Goal: Task Accomplishment & Management: Complete application form

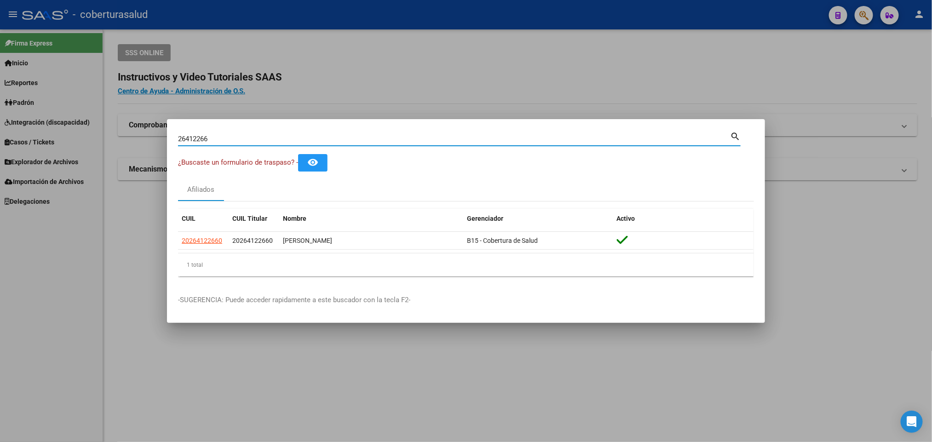
click at [490, 141] on input "26412266" at bounding box center [454, 139] width 552 height 8
paste input "32727434"
type input "32727434"
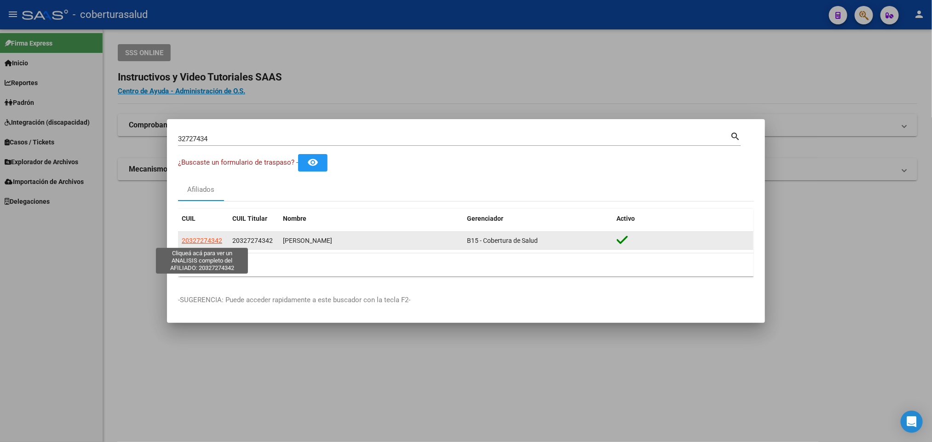
click at [194, 242] on span "20327274342" at bounding box center [202, 240] width 40 height 7
type textarea "20327274342"
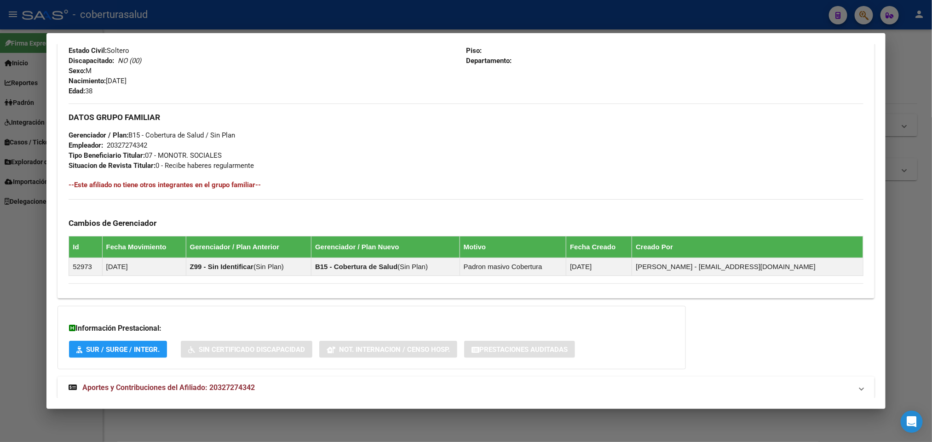
scroll to position [404, 0]
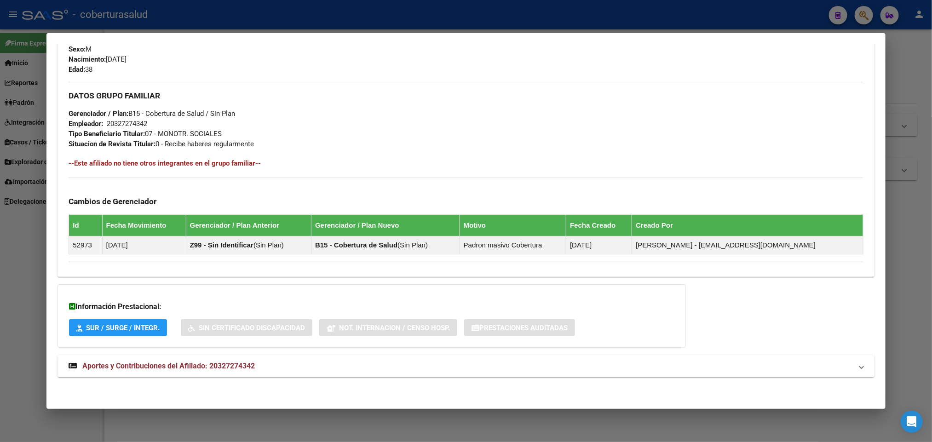
click at [112, 365] on span "Aportes y Contribuciones del Afiliado: 20327274342" at bounding box center [168, 366] width 173 height 9
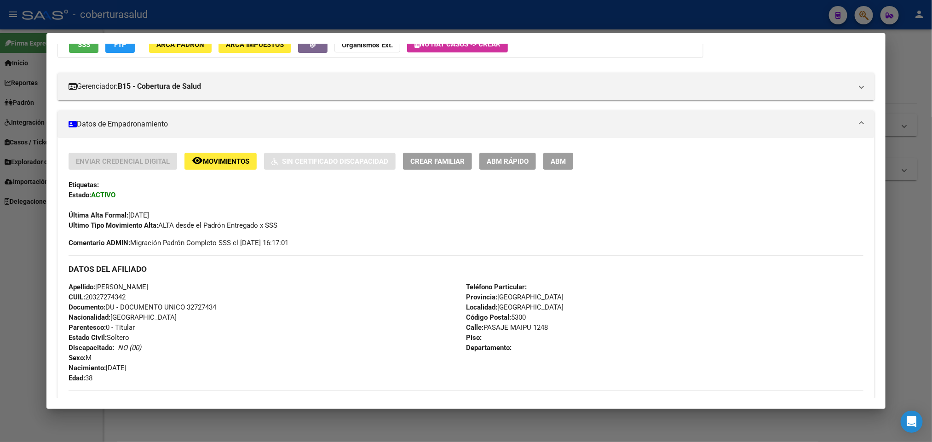
scroll to position [83, 0]
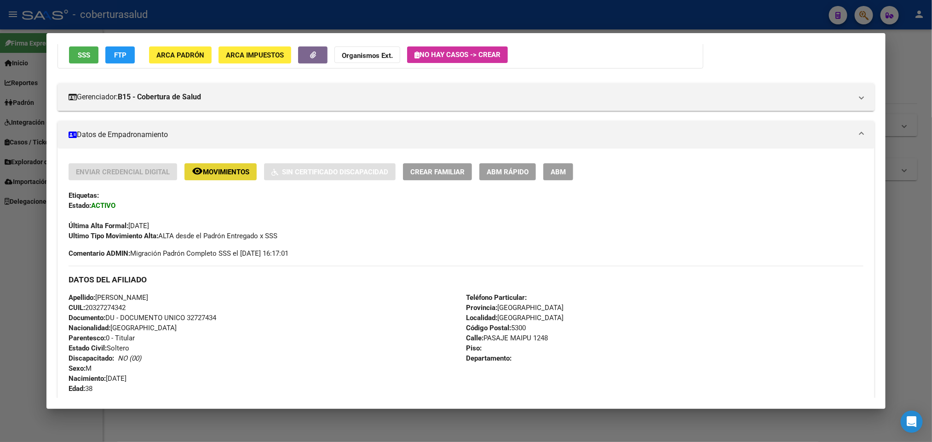
click at [239, 168] on span "Movimientos" at bounding box center [226, 172] width 46 height 8
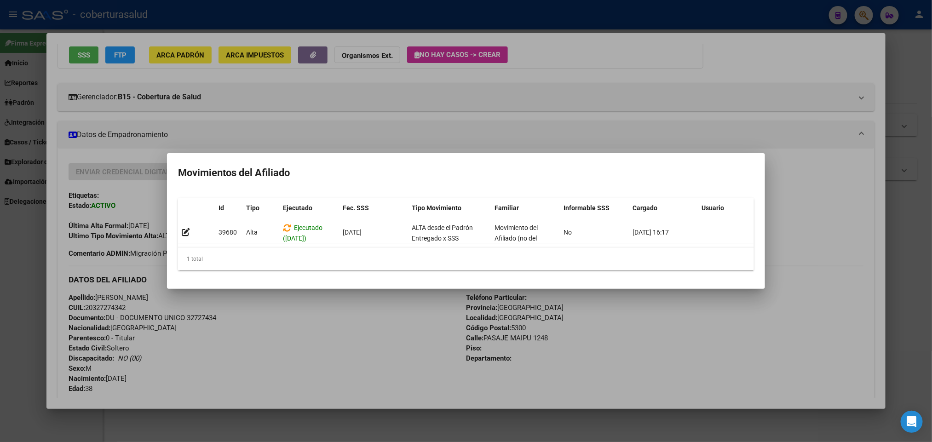
scroll to position [0, 13]
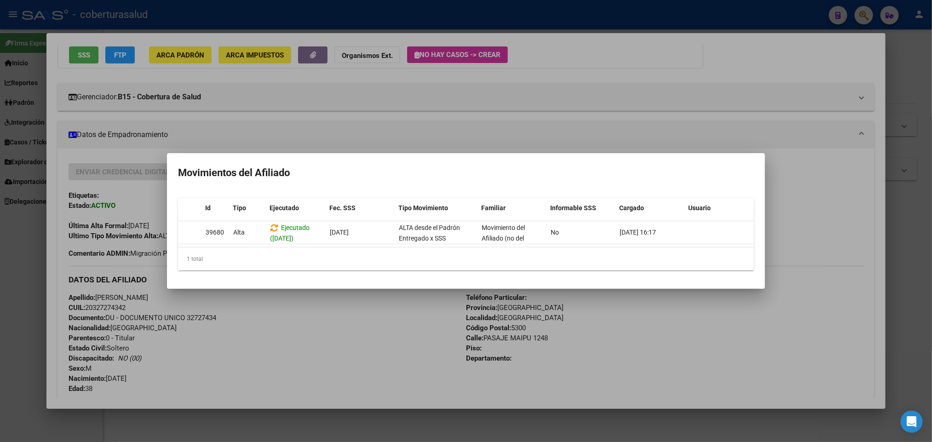
click at [728, 352] on div at bounding box center [466, 221] width 932 height 442
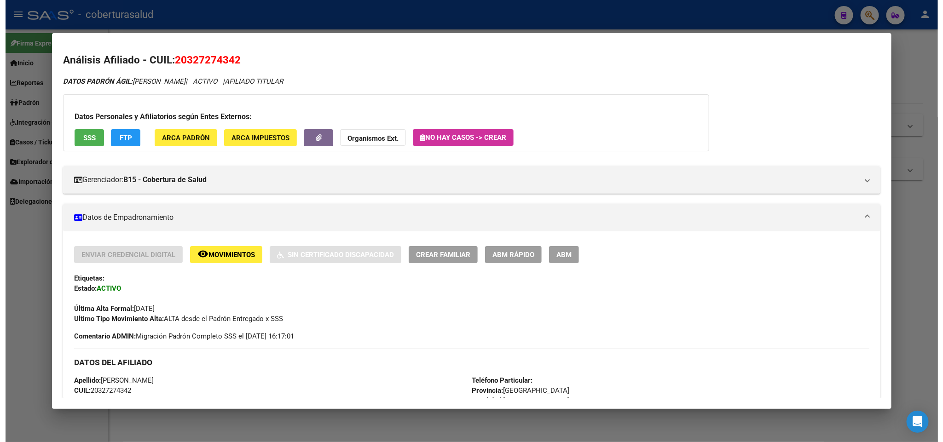
scroll to position [0, 0]
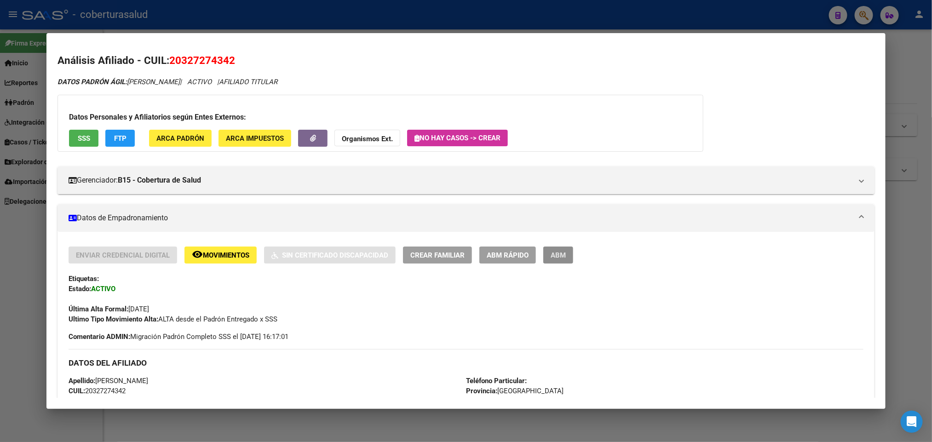
click at [559, 247] on button "ABM" at bounding box center [558, 255] width 30 height 17
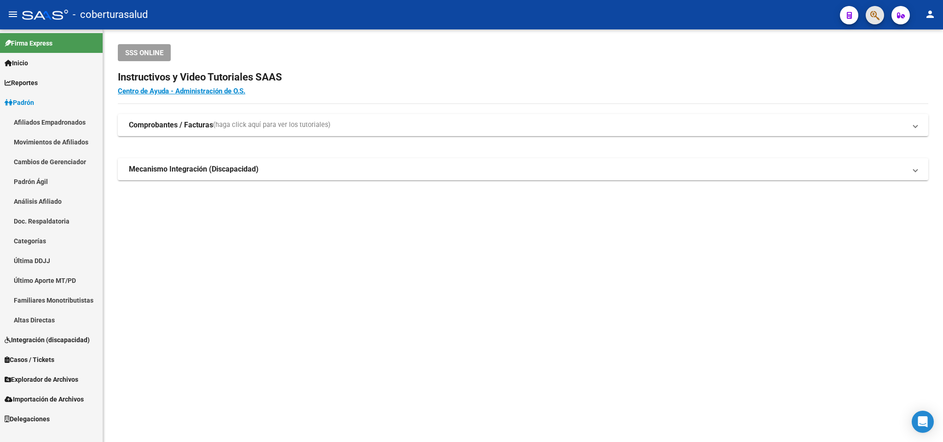
click at [868, 12] on button "button" at bounding box center [874, 15] width 18 height 18
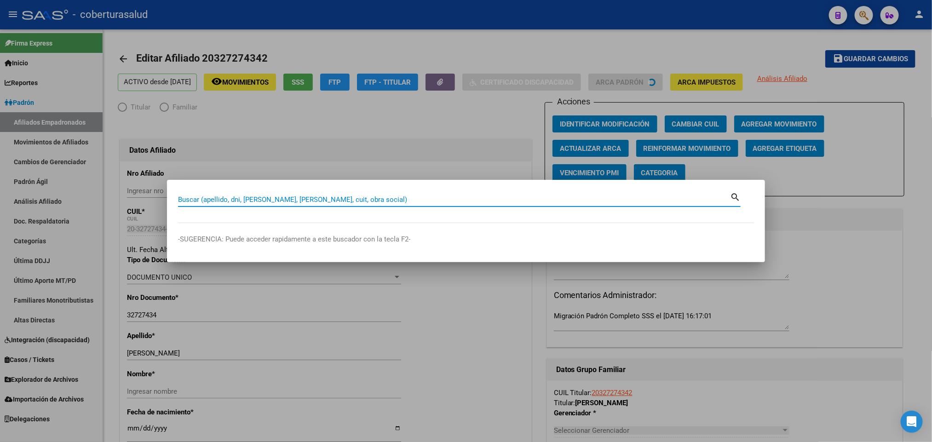
radio input "true"
type input "20-32727434-2"
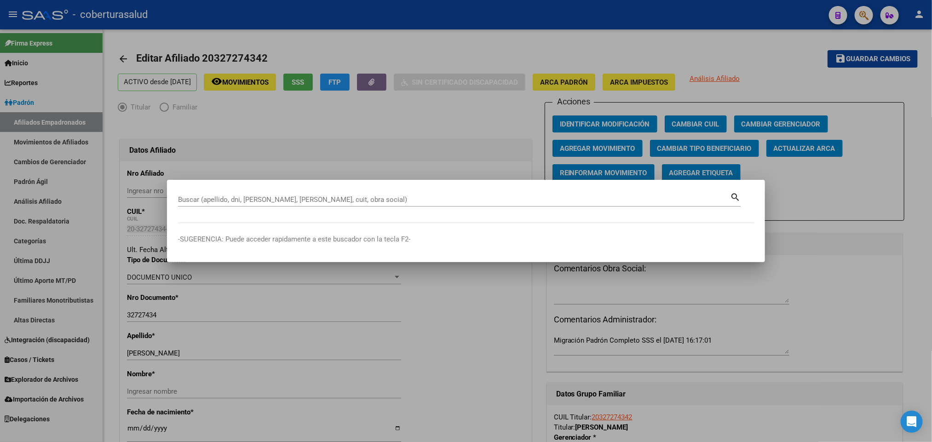
click at [479, 104] on div at bounding box center [466, 221] width 932 height 442
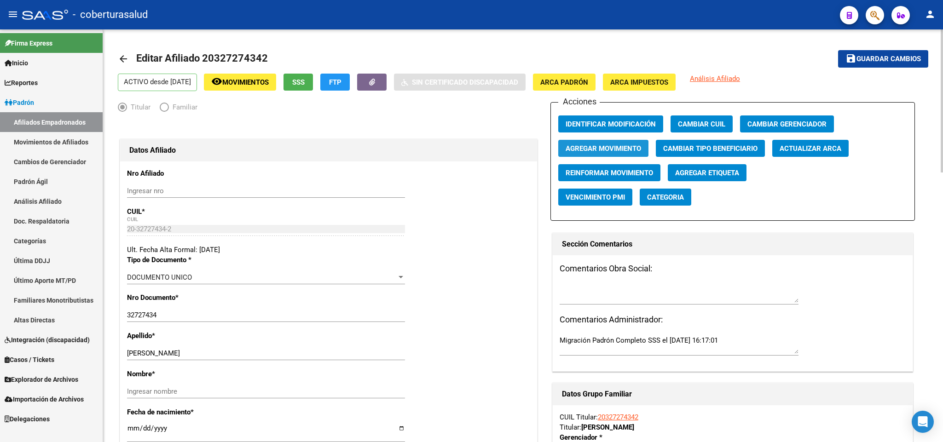
click at [588, 149] on span "Agregar Movimiento" at bounding box center [602, 148] width 75 height 8
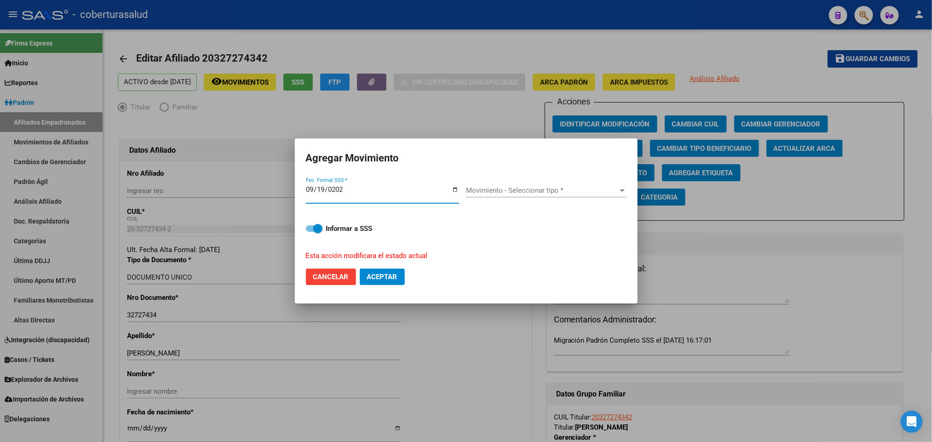
type input "[DATE]"
click at [515, 192] on span "Movimiento - Seleccionar tipo *" at bounding box center [542, 190] width 152 height 8
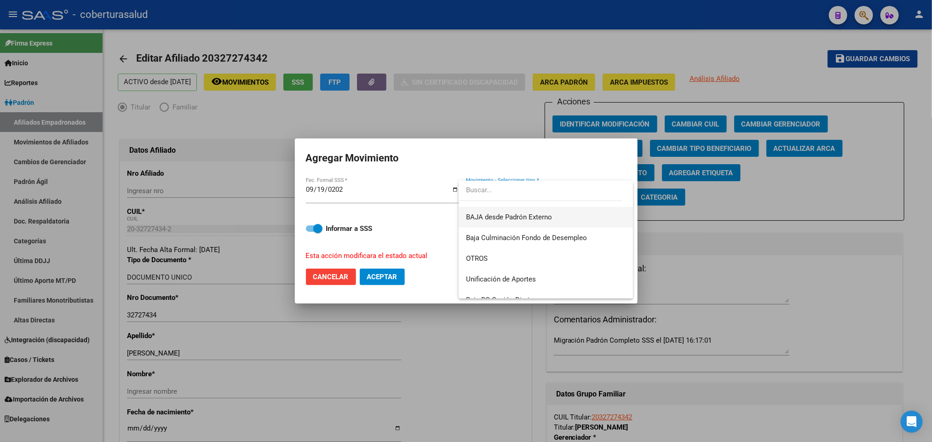
scroll to position [668, 0]
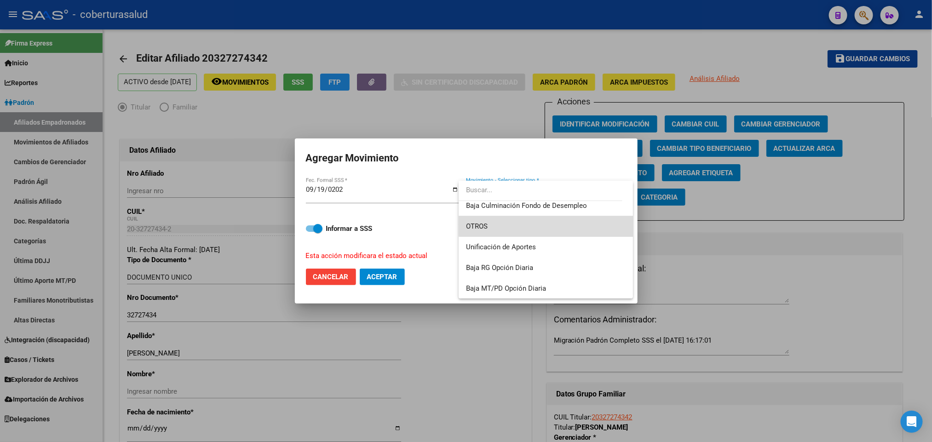
click at [565, 225] on span "OTROS" at bounding box center [546, 226] width 160 height 21
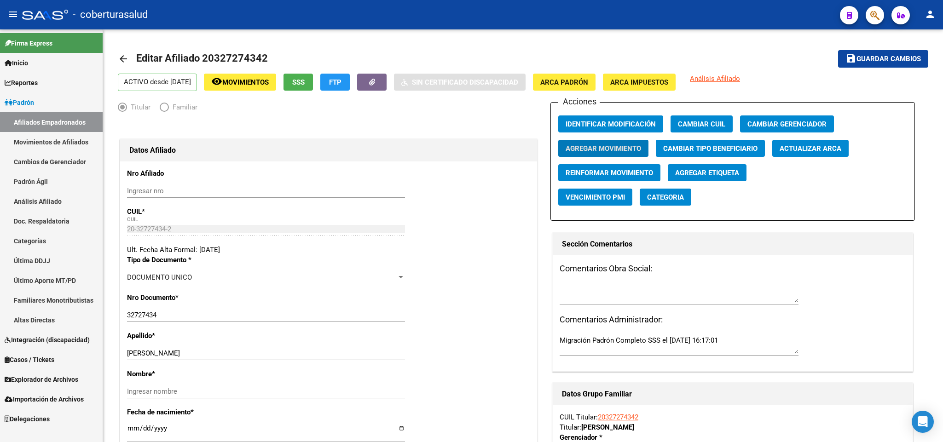
click at [876, 6] on span "button" at bounding box center [874, 15] width 9 height 19
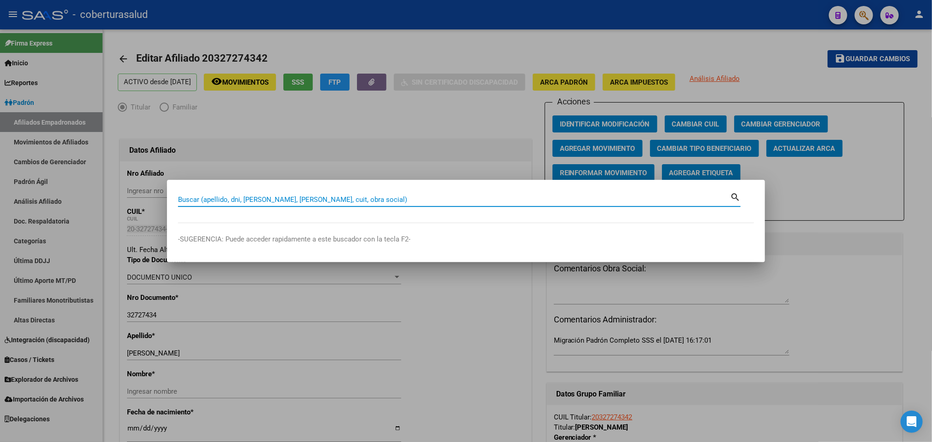
paste input "33978919"
type input "33978919"
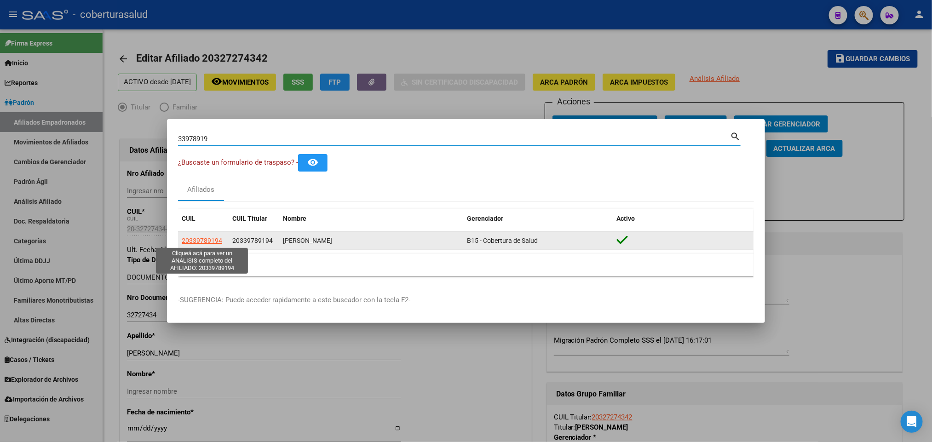
click at [196, 241] on span "20339789194" at bounding box center [202, 240] width 40 height 7
type textarea "20339789194"
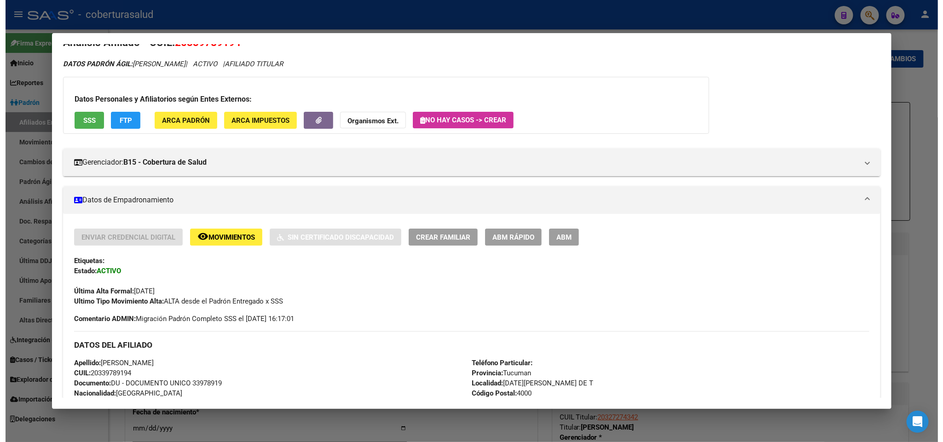
scroll to position [0, 0]
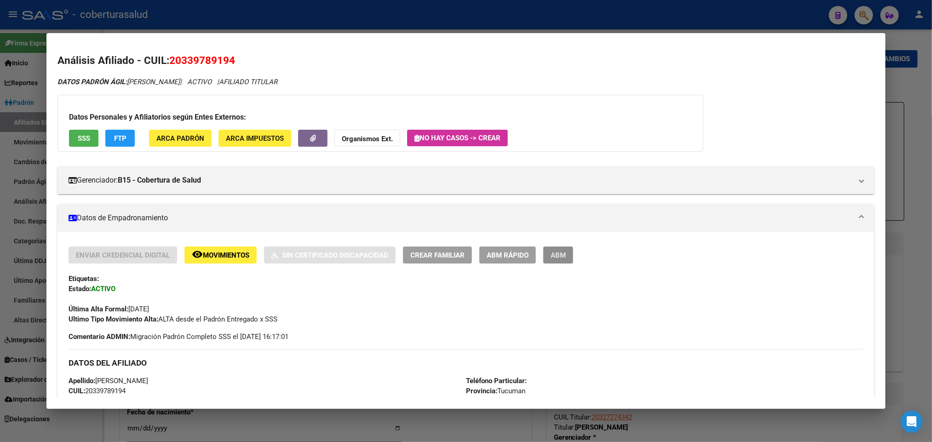
click at [553, 253] on span "ABM" at bounding box center [558, 255] width 15 height 8
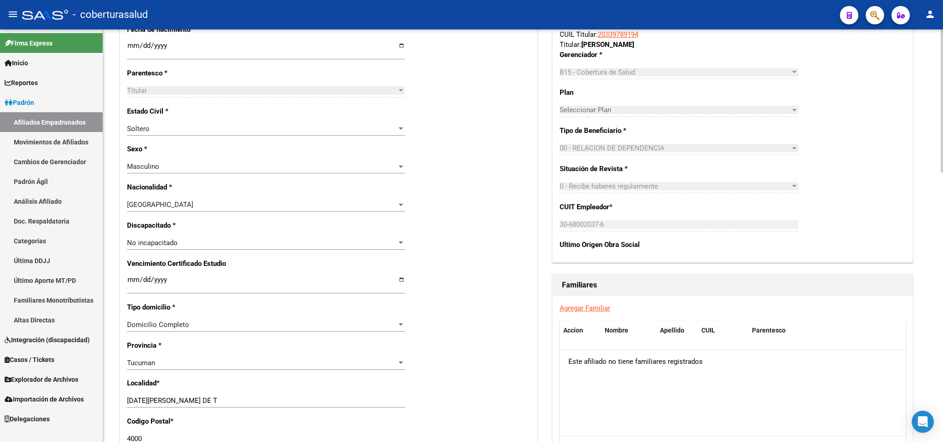
scroll to position [414, 0]
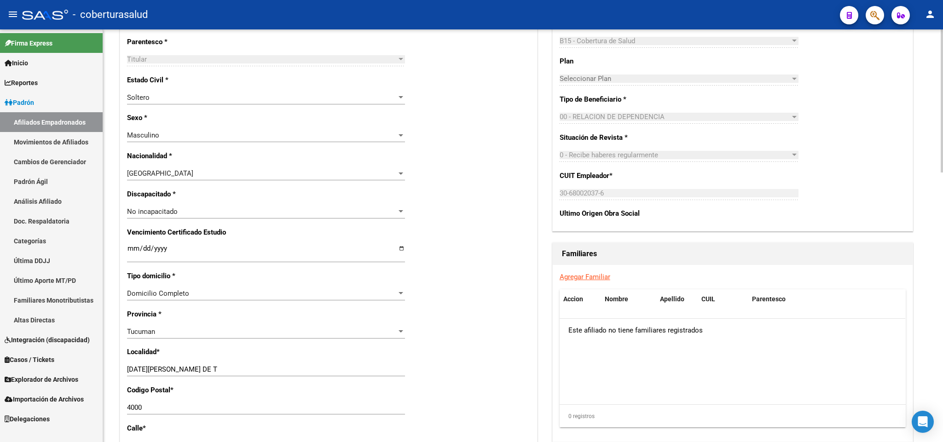
click at [606, 278] on link "Agregar Familiar" at bounding box center [584, 277] width 51 height 8
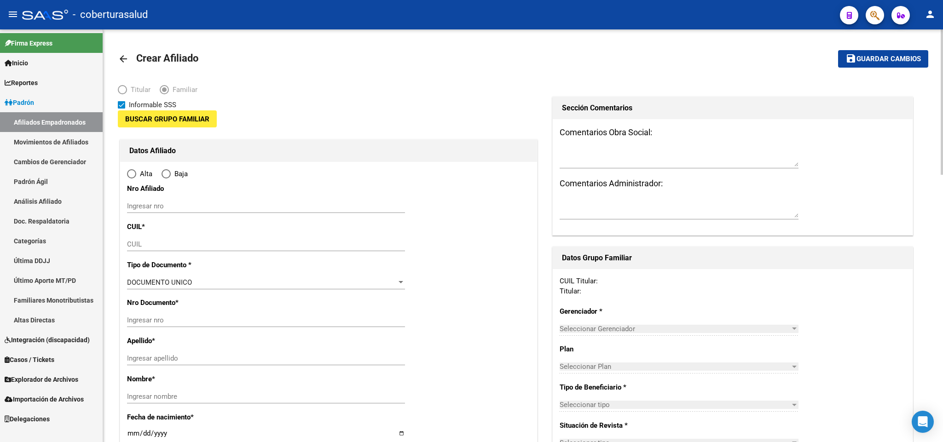
type input "30-68002037-6"
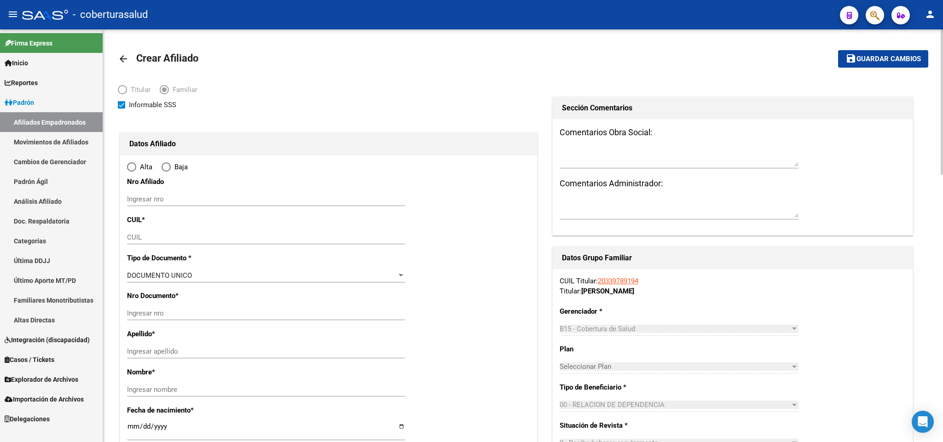
type input "[DATE][PERSON_NAME] DE T"
type input "4000"
type input "[PERSON_NAME] 2346"
radio input "true"
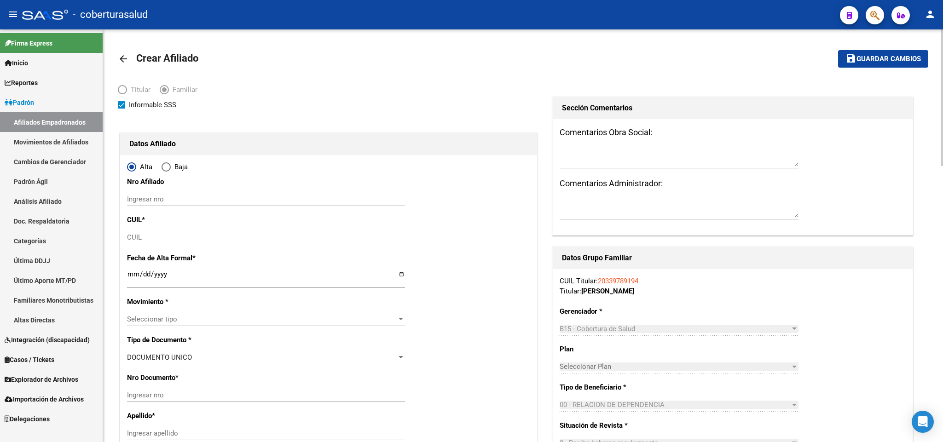
type input "30-68002037-6"
click at [226, 242] on div "CUIL" at bounding box center [266, 237] width 278 height 14
click at [220, 237] on input "CUIL" at bounding box center [266, 237] width 278 height 8
paste input "37-856169"
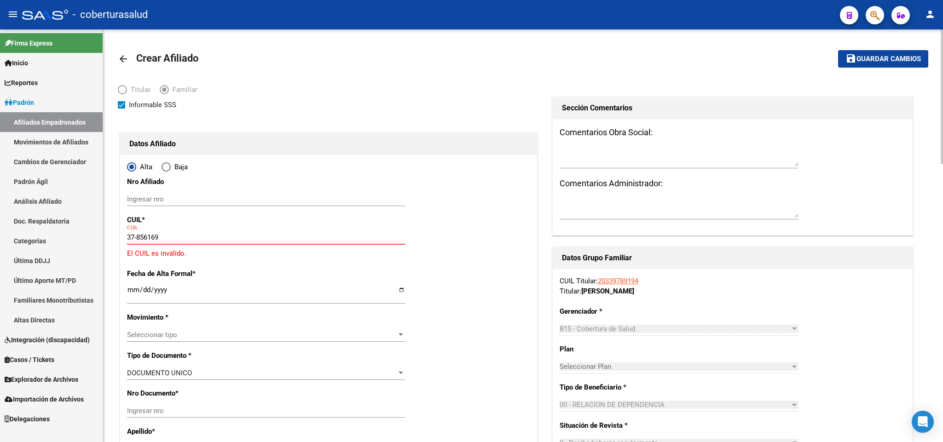
click at [213, 233] on input "37-856169" at bounding box center [266, 237] width 278 height 8
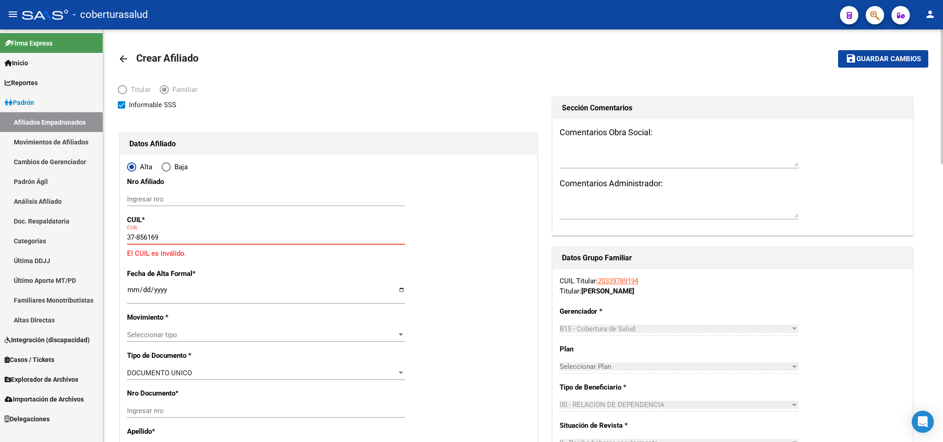
paste input "27-37856169-3"
type input "27-37856169-3"
type input "37856169"
type input "BRAVO"
type input "[PERSON_NAME]"
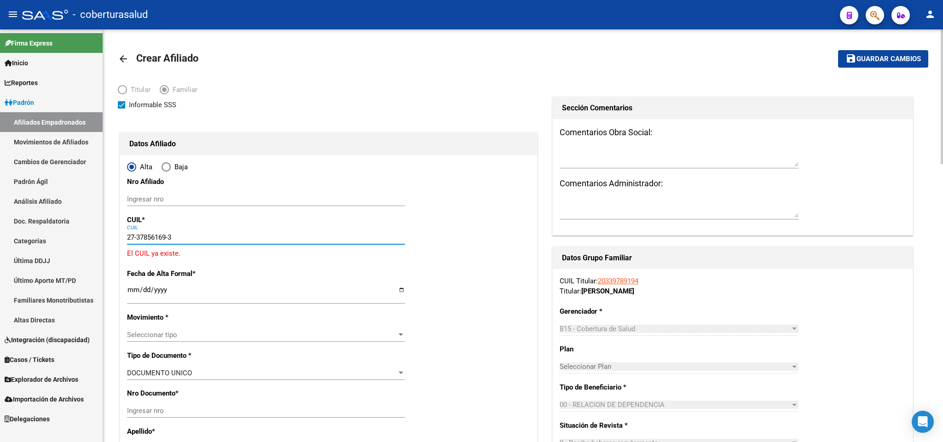
type input "[DATE]"
type input "RIO SECO"
type input "4145"
type input "IBATIN"
type input "452"
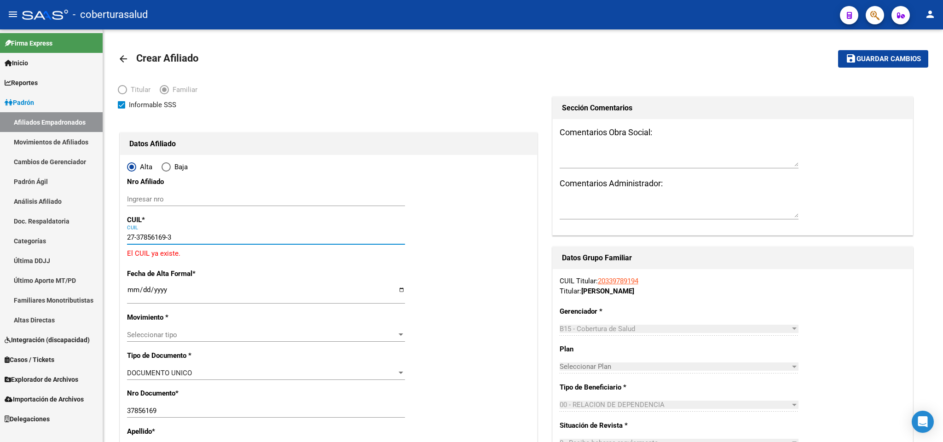
type input "27-37856169-3"
click at [880, 17] on button "button" at bounding box center [874, 15] width 18 height 18
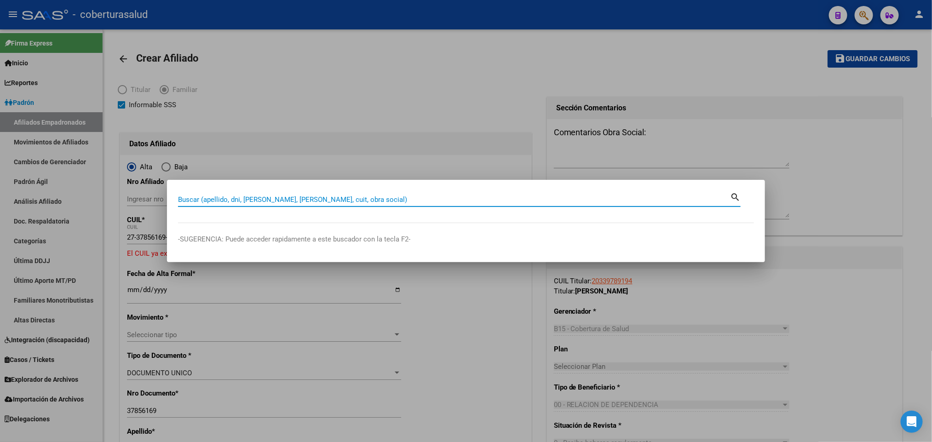
paste input "27378561693"
type input "27378561693"
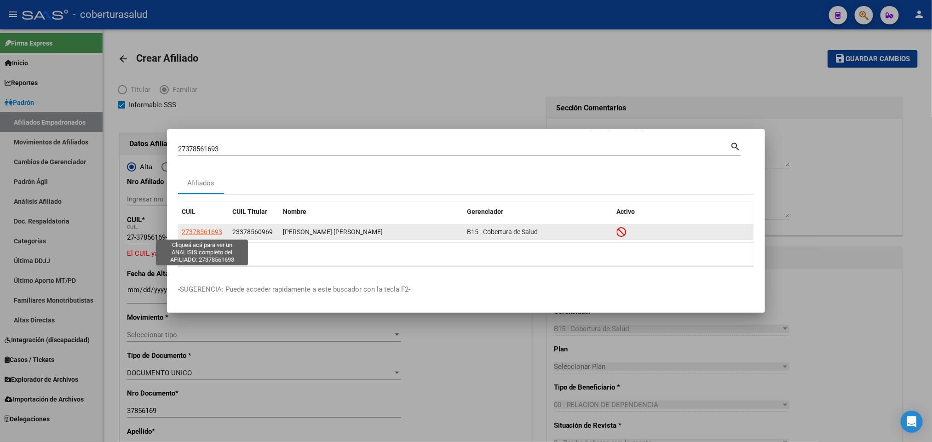
click at [190, 230] on span "27378561693" at bounding box center [202, 231] width 40 height 7
type textarea "27378561693"
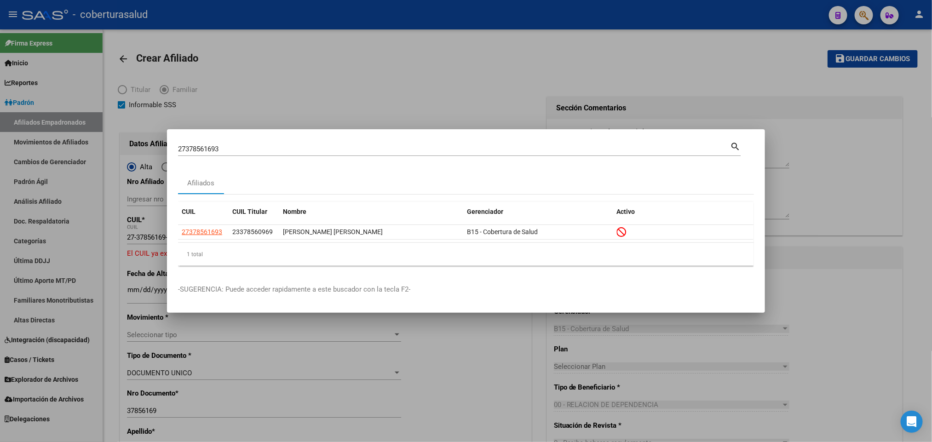
click at [413, 146] on input "27378561693" at bounding box center [454, 149] width 552 height 8
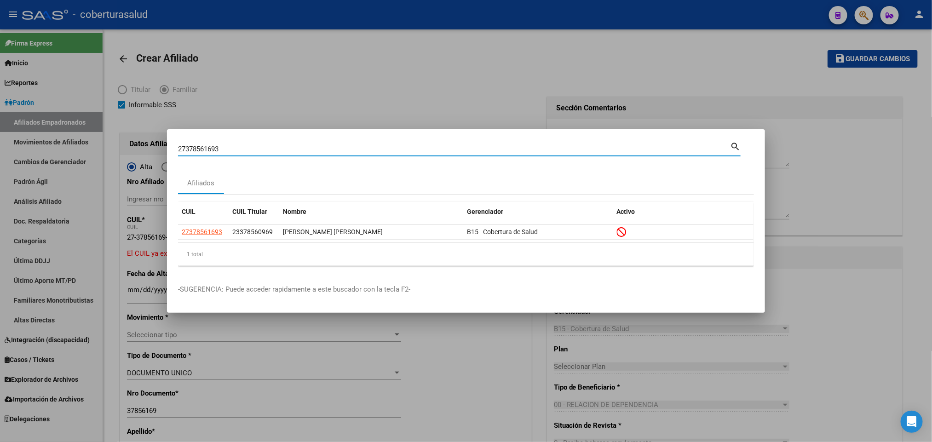
click at [413, 146] on input "27378561693" at bounding box center [454, 149] width 552 height 8
paste input "34011037"
type input "34011037"
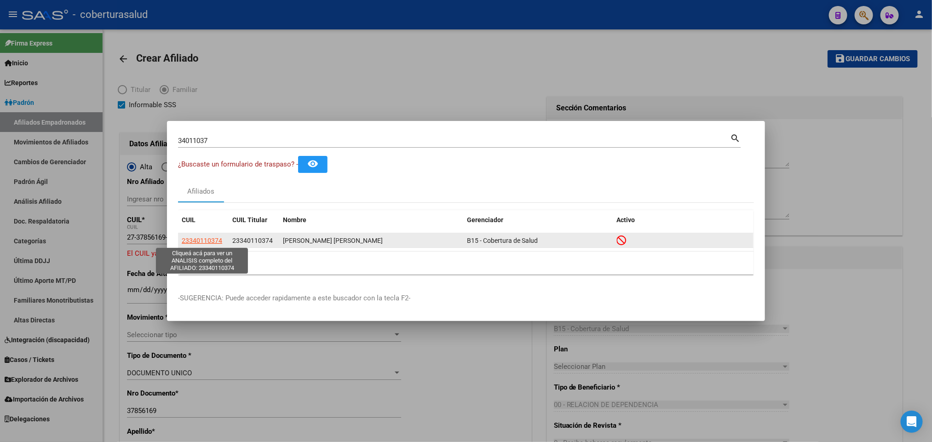
click at [205, 240] on span "23340110374" at bounding box center [202, 240] width 40 height 7
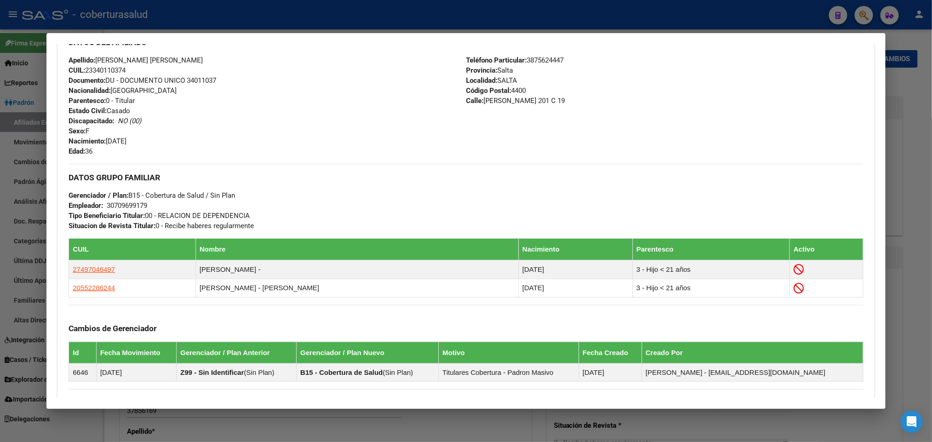
scroll to position [346, 0]
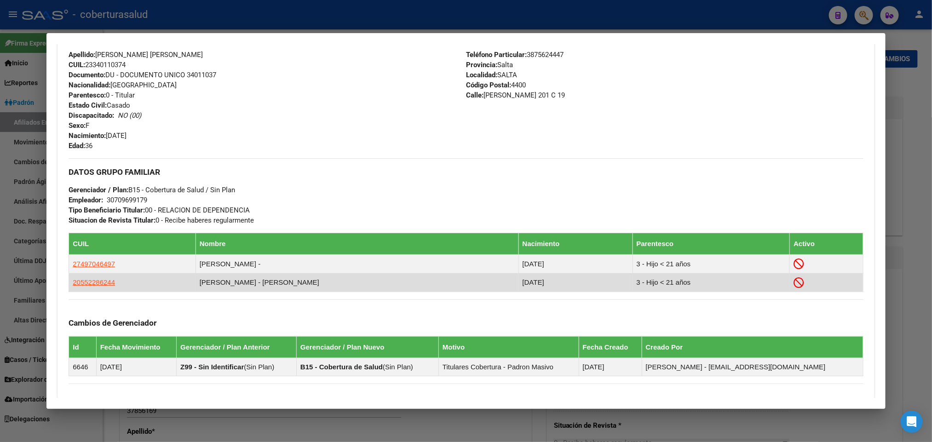
drag, startPoint x: 85, startPoint y: 282, endPoint x: 79, endPoint y: 282, distance: 6.0
click at [79, 282] on span "20552286244" at bounding box center [94, 282] width 42 height 8
type textarea "20552286244"
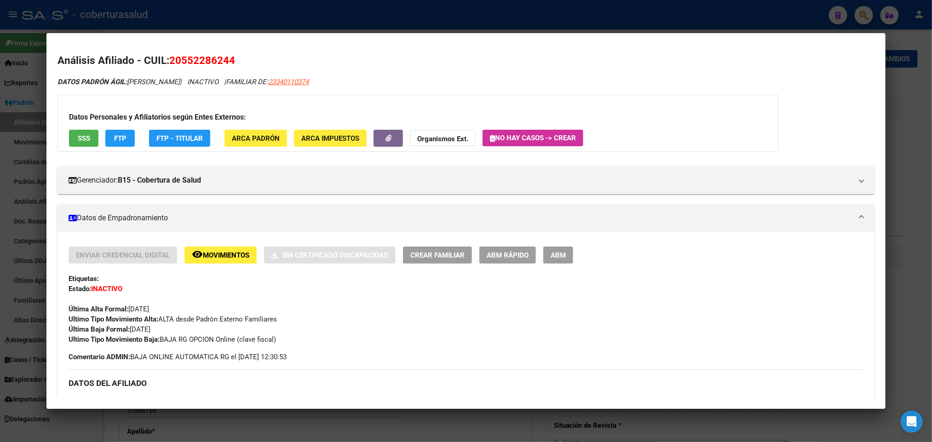
click at [216, 57] on span "20552286244" at bounding box center [202, 60] width 66 height 12
copy span "20552286244"
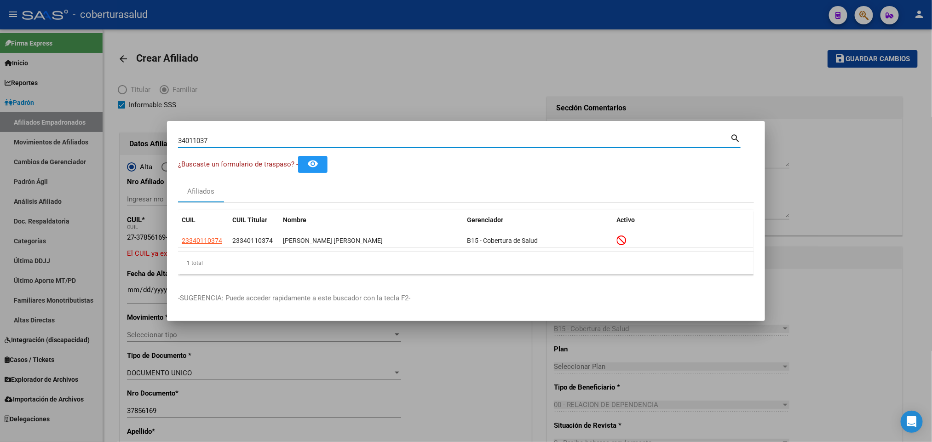
click at [675, 143] on input "34011037" at bounding box center [454, 141] width 552 height 8
paste input "2722793556"
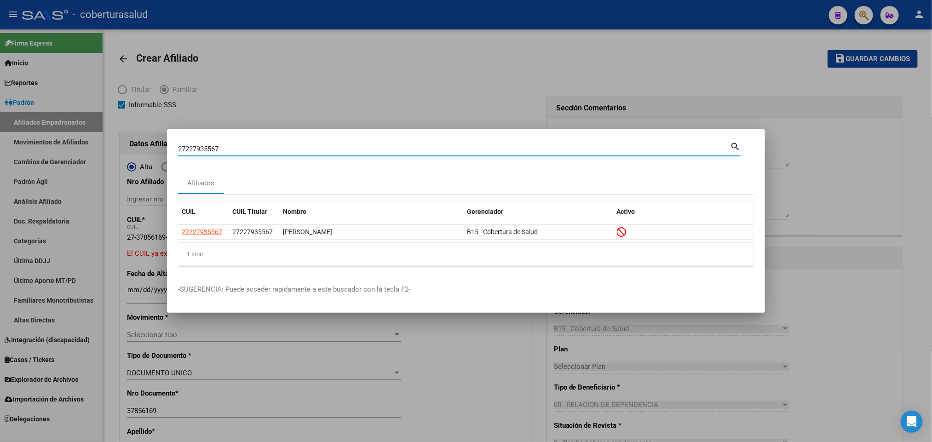
click at [363, 148] on input "27227935567" at bounding box center [454, 149] width 552 height 8
paste input "42523128"
type input "42523128"
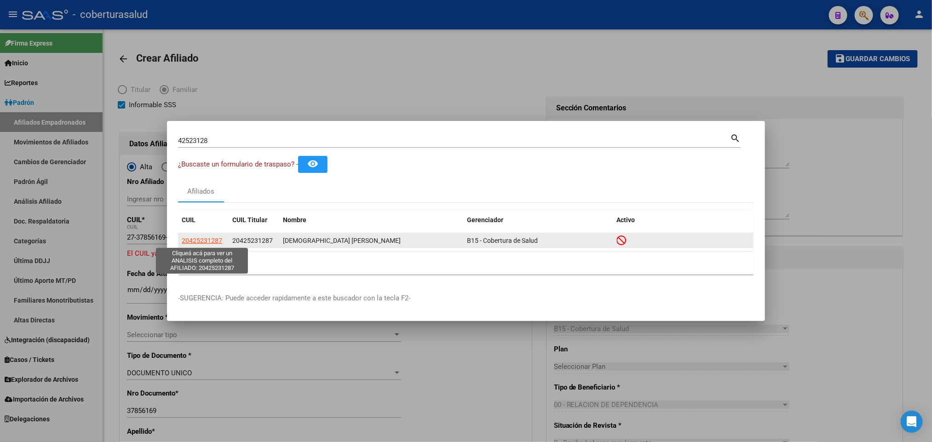
click at [214, 244] on span "20425231287" at bounding box center [202, 240] width 40 height 7
type textarea "20425231287"
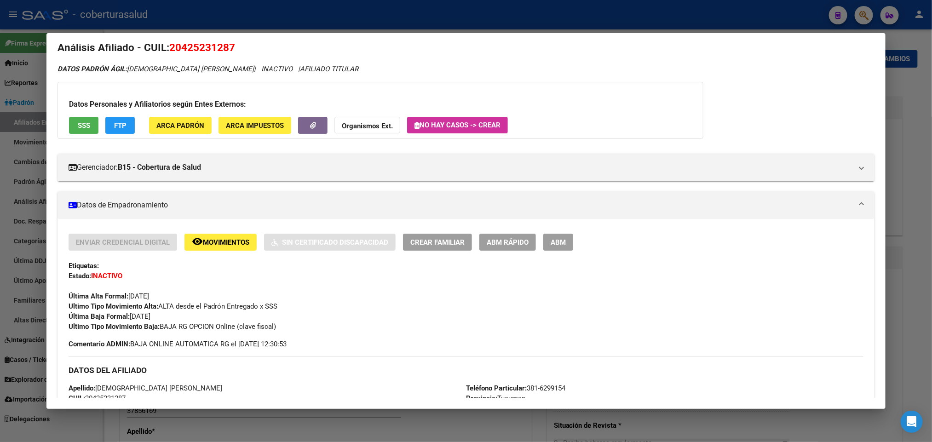
scroll to position [0, 0]
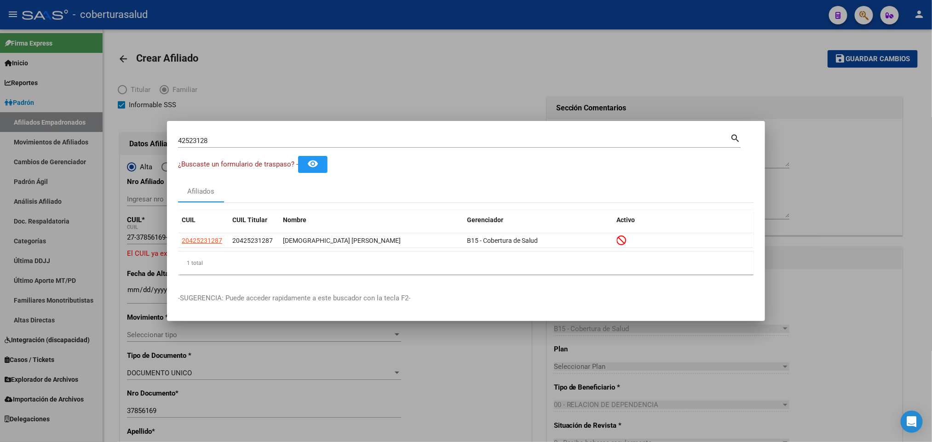
click at [319, 145] on div "42523128 Buscar (apellido, dni, [PERSON_NAME], [PERSON_NAME], cuit, obra social)" at bounding box center [454, 141] width 552 height 14
click at [319, 144] on input "42523128" at bounding box center [454, 141] width 552 height 8
paste input "20596673733"
type input "20596673733"
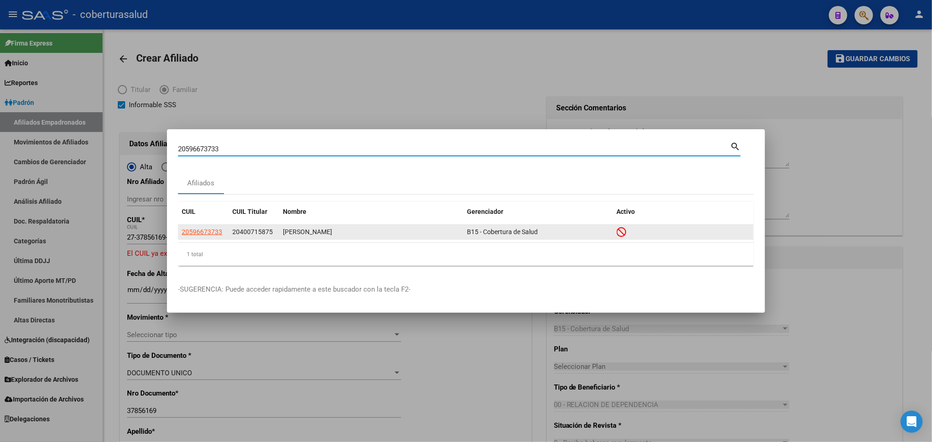
click at [207, 236] on app-link-go-to "20596673733" at bounding box center [202, 232] width 40 height 11
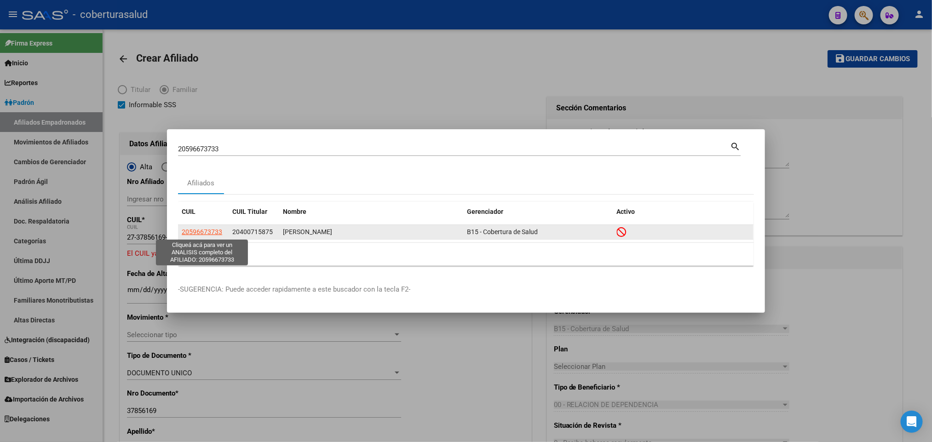
click at [209, 231] on span "20596673733" at bounding box center [202, 231] width 40 height 7
type textarea "20596673733"
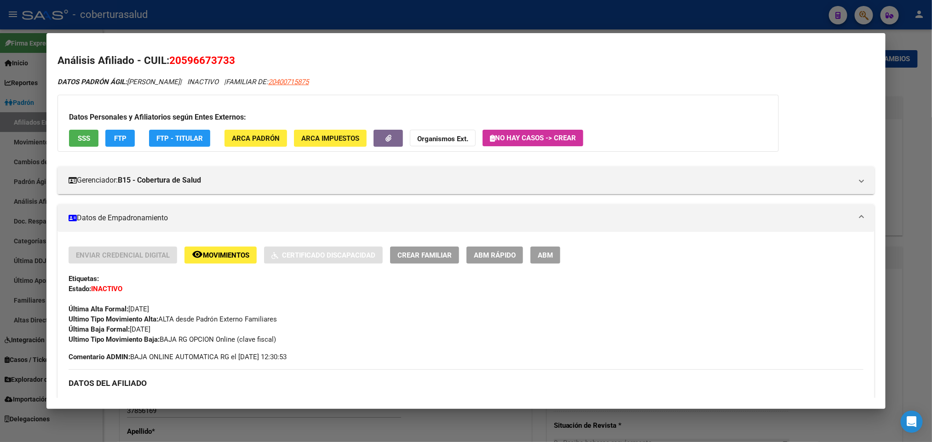
click at [216, 63] on span "20596673733" at bounding box center [202, 60] width 66 height 12
copy span "20596673733"
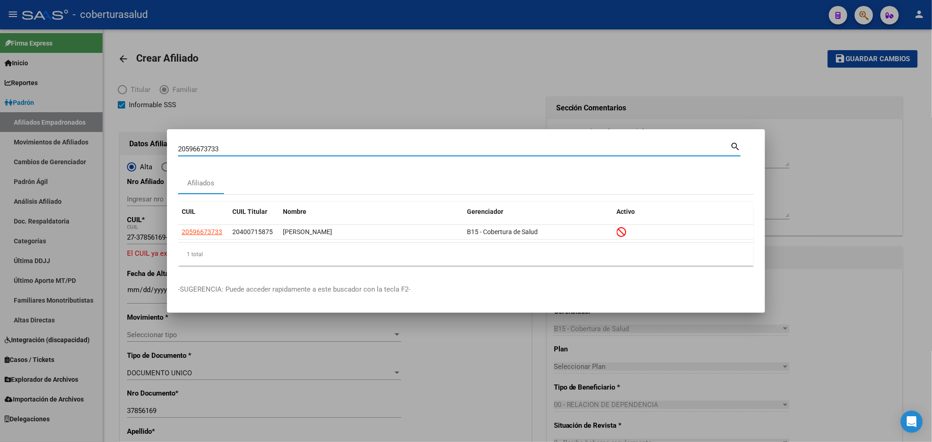
click at [259, 145] on input "20596673733" at bounding box center [454, 149] width 552 height 8
paste input "5963837"
type input "59638373"
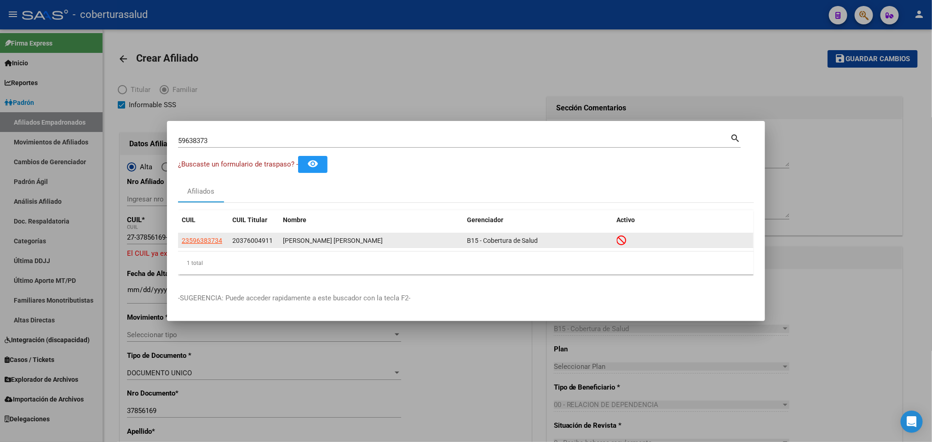
click at [207, 236] on app-link-go-to "23596383734" at bounding box center [202, 241] width 40 height 11
click at [210, 239] on span "23596383734" at bounding box center [202, 240] width 40 height 7
type textarea "23596383734"
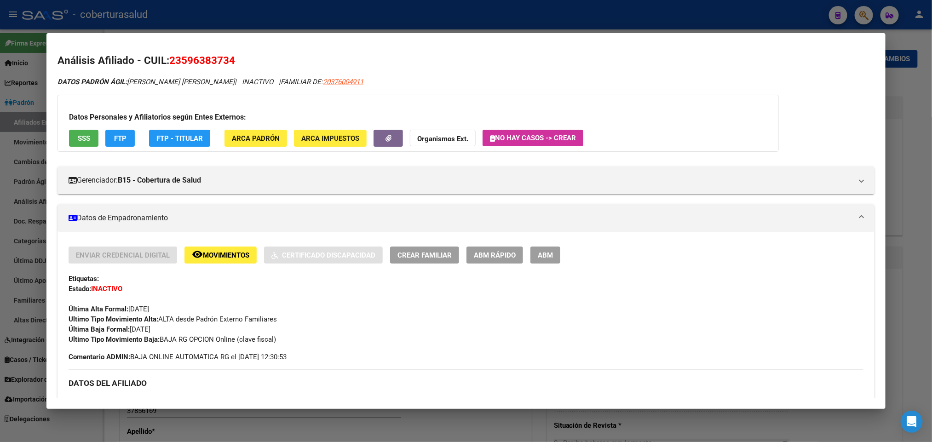
click at [189, 64] on span "23596383734" at bounding box center [202, 60] width 66 height 12
copy span "23596383734"
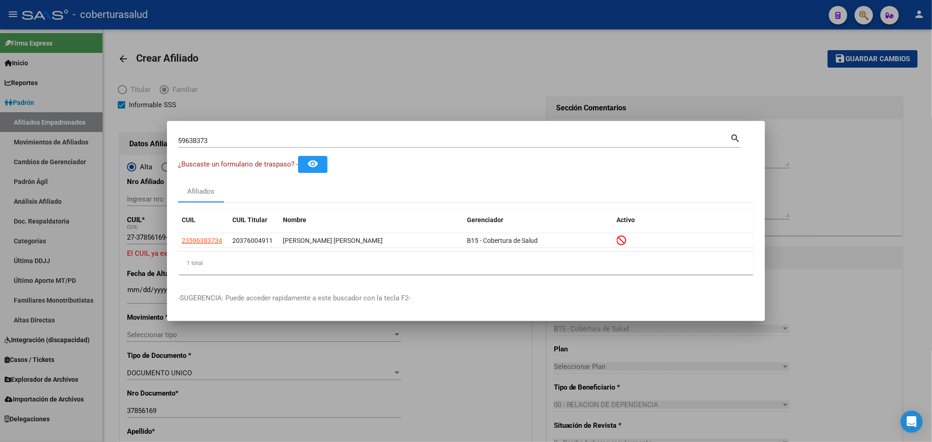
click at [229, 139] on input "59638373" at bounding box center [454, 141] width 552 height 8
paste input "3860044"
type input "53860044"
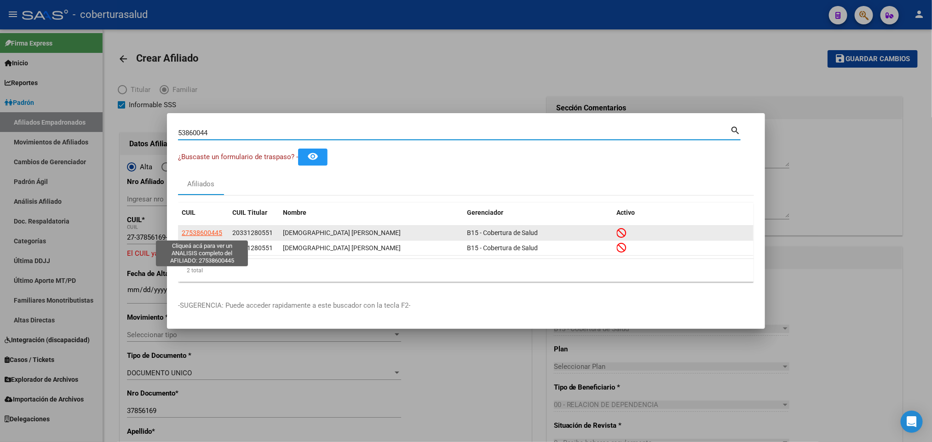
click at [211, 231] on span "27538600445" at bounding box center [202, 232] width 40 height 7
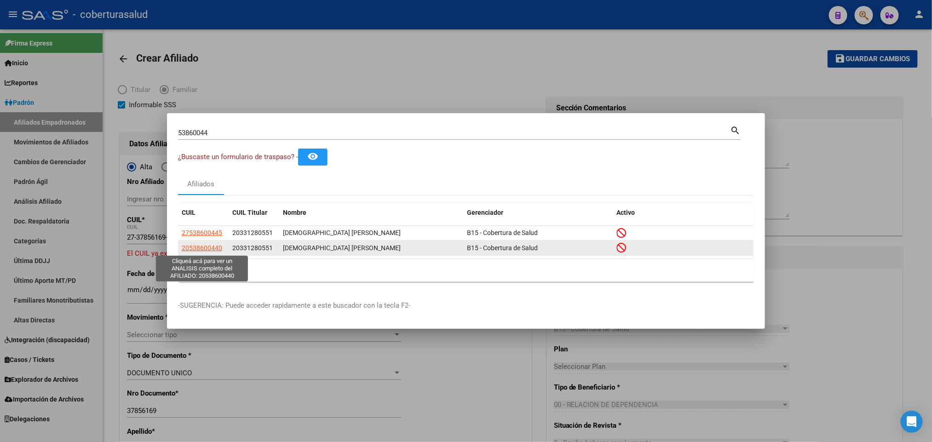
click at [195, 246] on span "20538600440" at bounding box center [202, 247] width 40 height 7
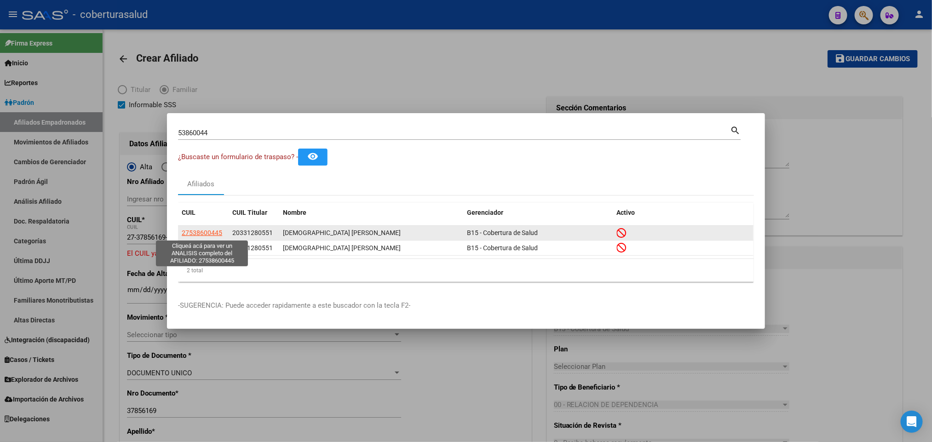
click at [214, 232] on span "27538600445" at bounding box center [202, 232] width 40 height 7
type textarea "27538600445"
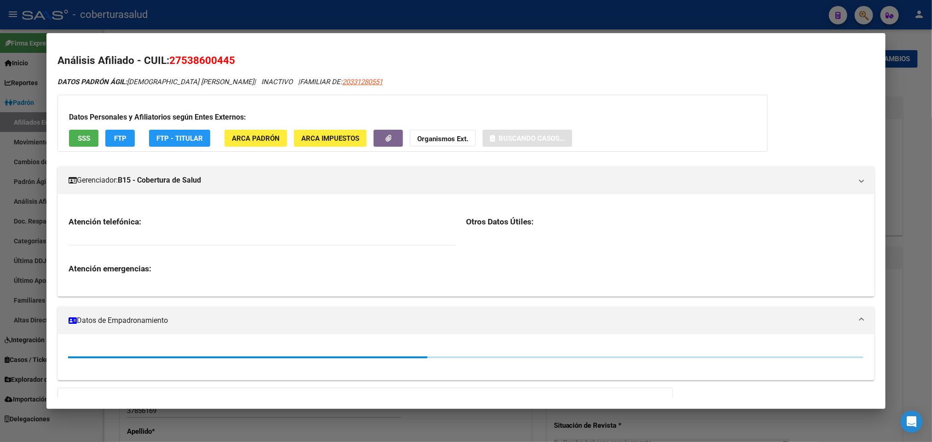
click at [201, 65] on span "27538600445" at bounding box center [202, 60] width 66 height 12
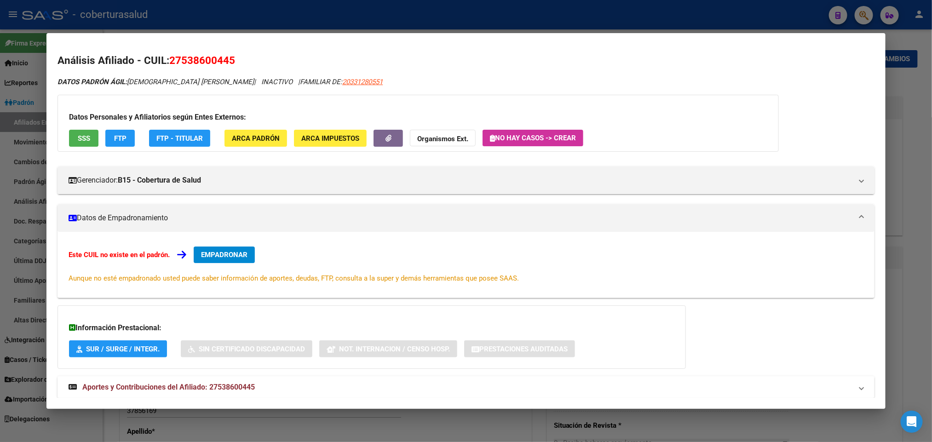
click at [201, 65] on span "27538600445" at bounding box center [202, 60] width 66 height 12
copy span "27538600445"
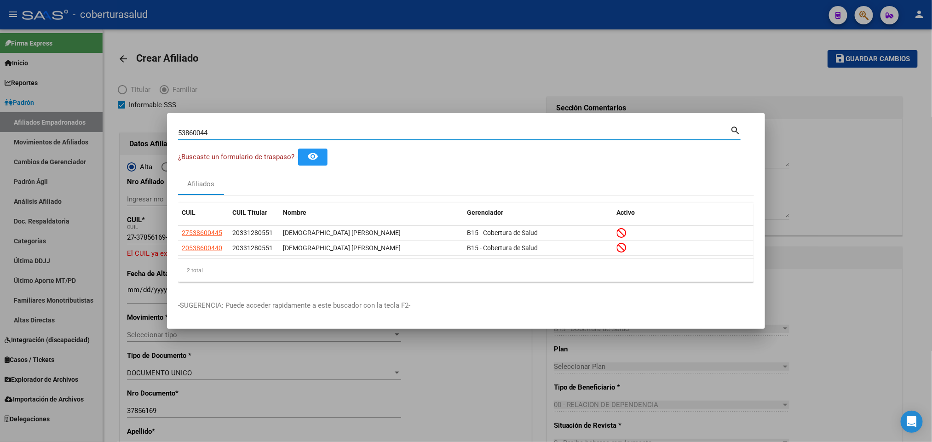
click at [347, 130] on input "53860044" at bounding box center [454, 133] width 552 height 8
paste input "20280874516"
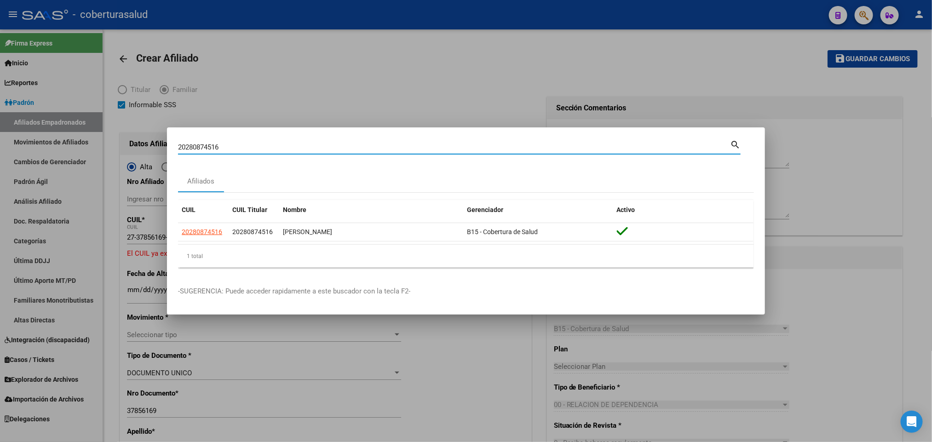
click at [330, 149] on input "20280874516" at bounding box center [454, 147] width 552 height 8
drag, startPoint x: 330, startPoint y: 149, endPoint x: 326, endPoint y: 145, distance: 5.9
click at [328, 145] on input "20280874516" at bounding box center [454, 147] width 552 height 8
paste input "47213429"
type input "47213429"
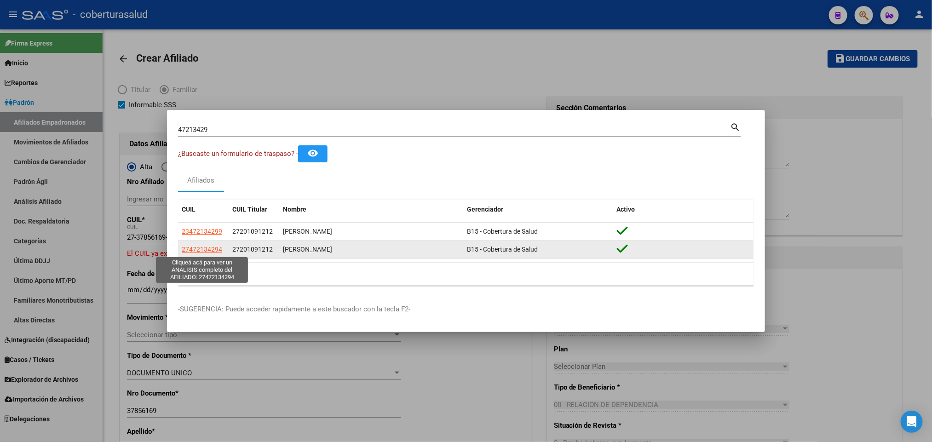
click at [215, 250] on span "27472134294" at bounding box center [202, 249] width 40 height 7
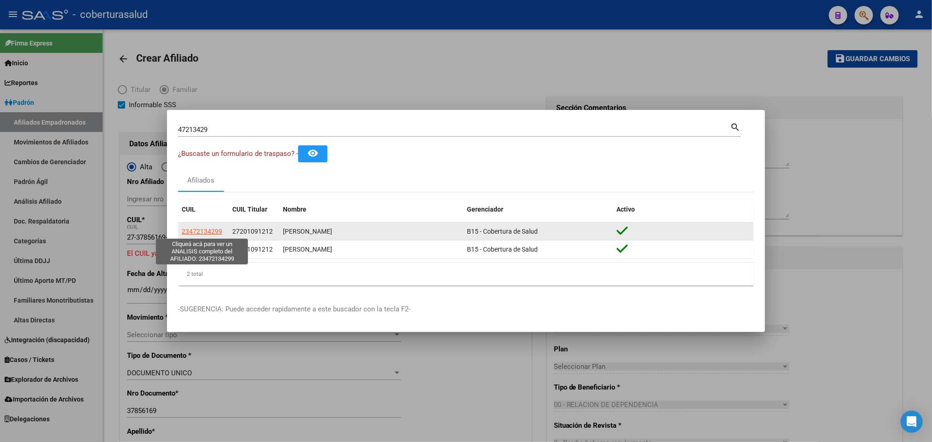
click at [203, 233] on span "23472134299" at bounding box center [202, 231] width 40 height 7
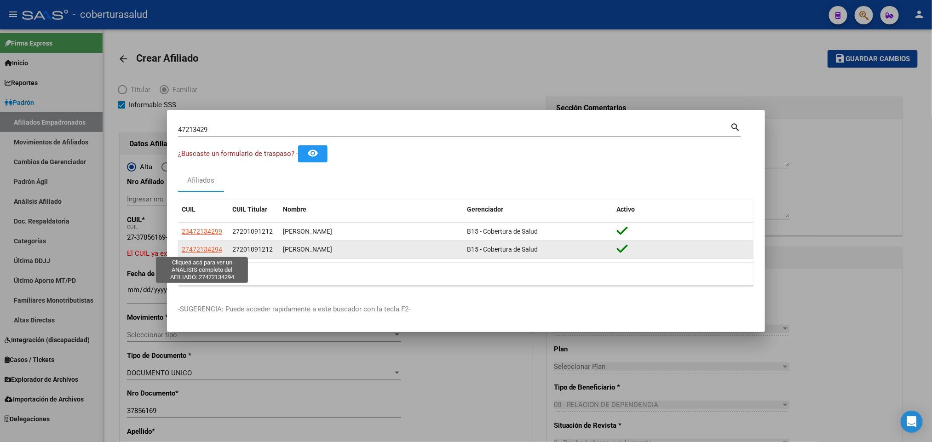
click at [201, 250] on span "27472134294" at bounding box center [202, 249] width 40 height 7
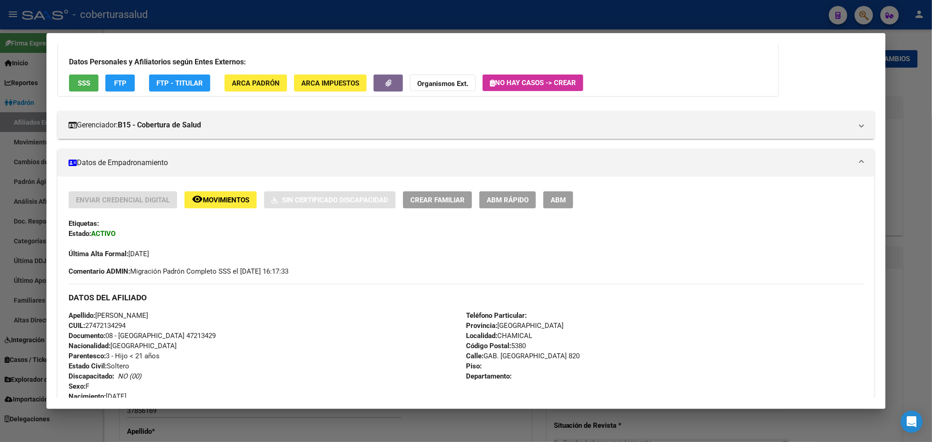
scroll to position [276, 0]
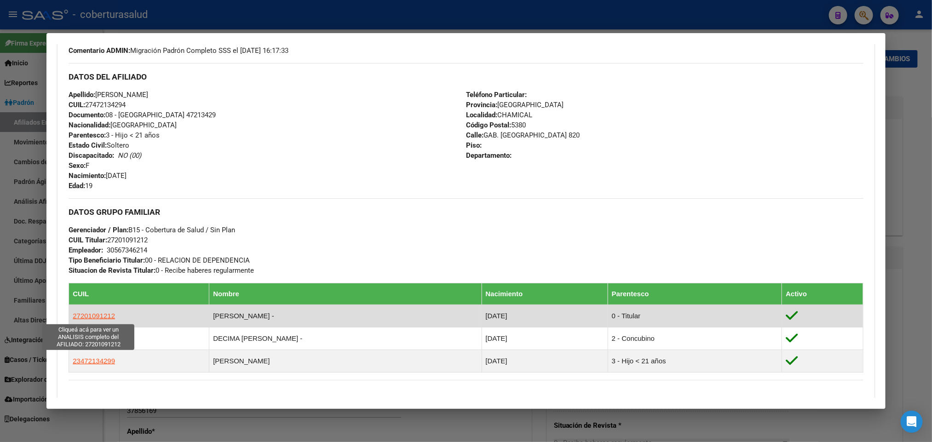
click at [101, 314] on span "27201091212" at bounding box center [94, 316] width 42 height 8
type textarea "27201091212"
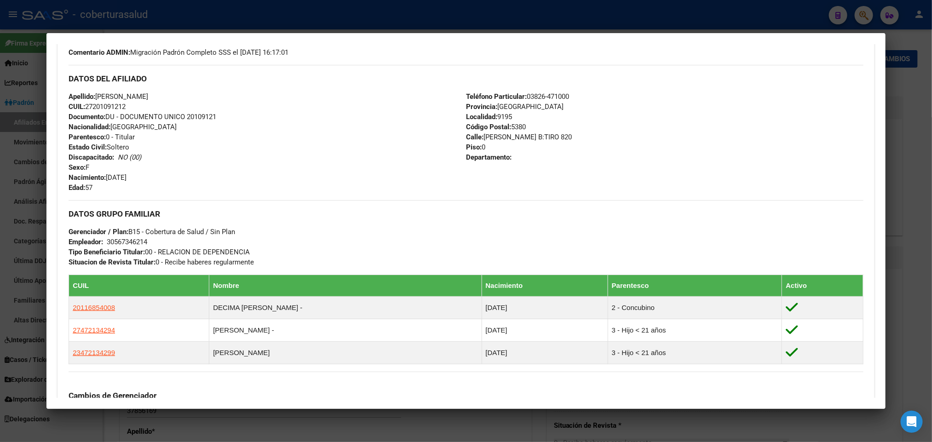
scroll to position [345, 0]
